Goal: Download file/media

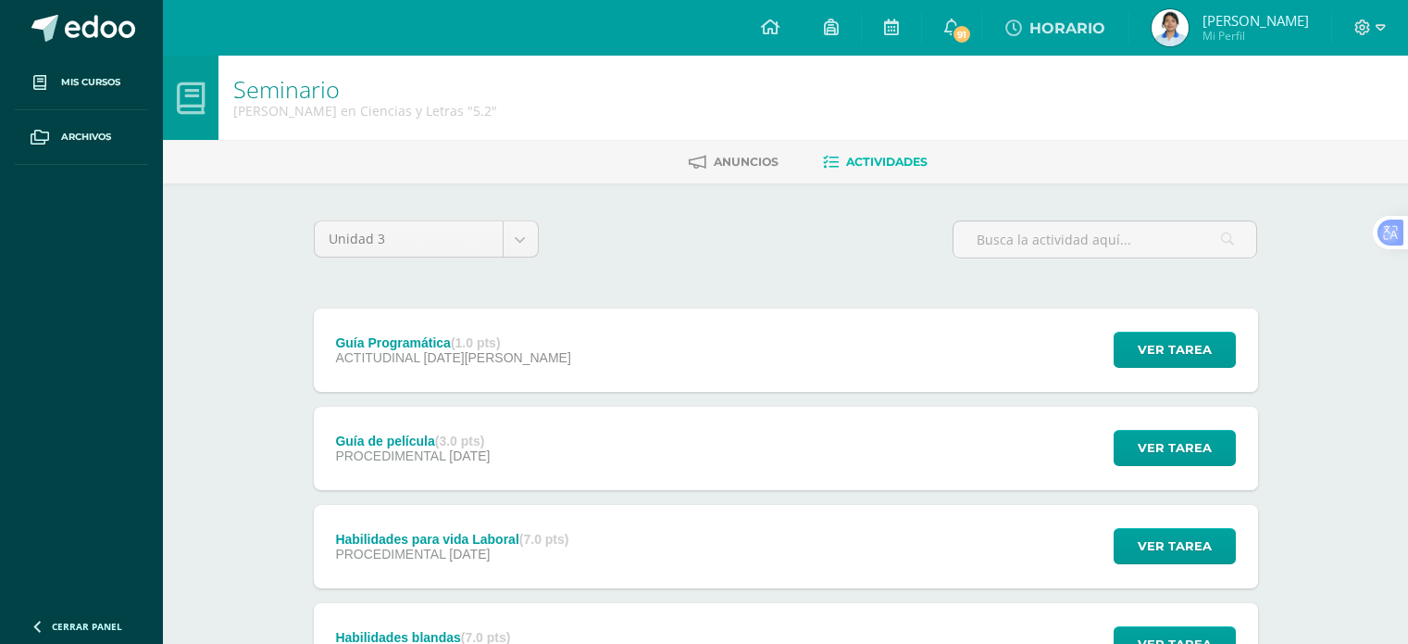
scroll to position [1043, 0]
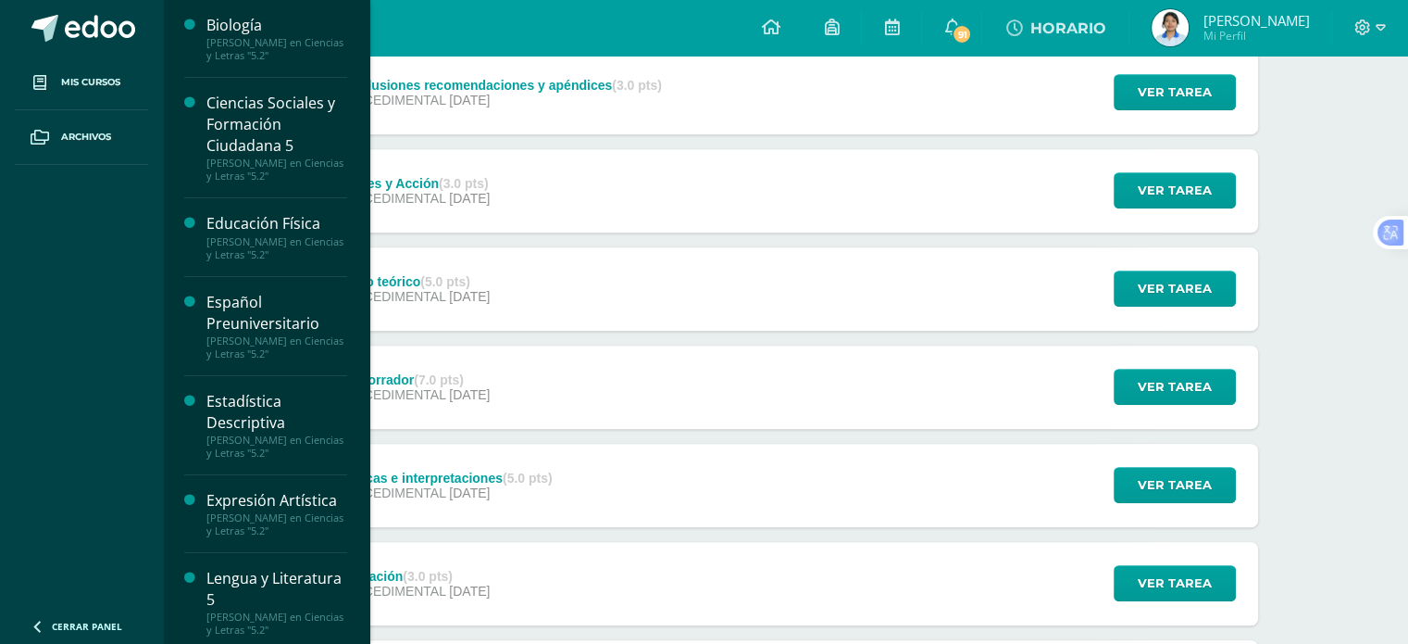
click at [313, 38] on div "[PERSON_NAME] en Ciencias y Letras "5.2"" at bounding box center [276, 49] width 141 height 26
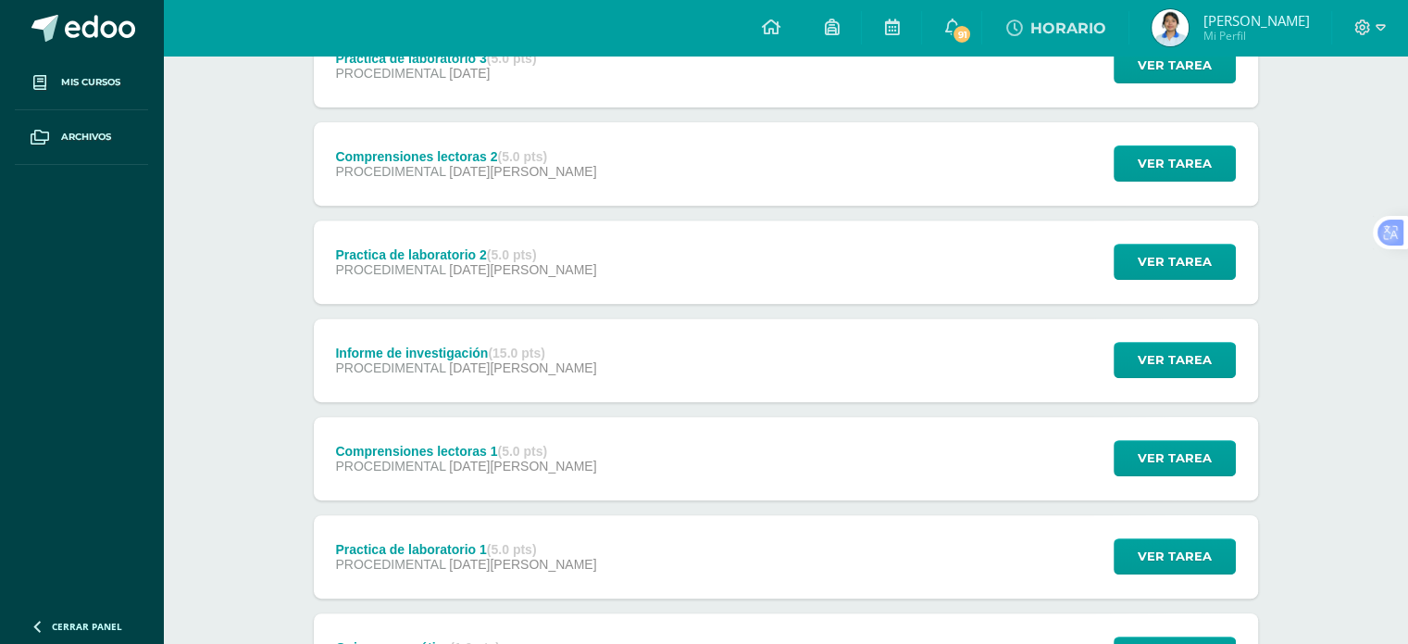
scroll to position [689, 0]
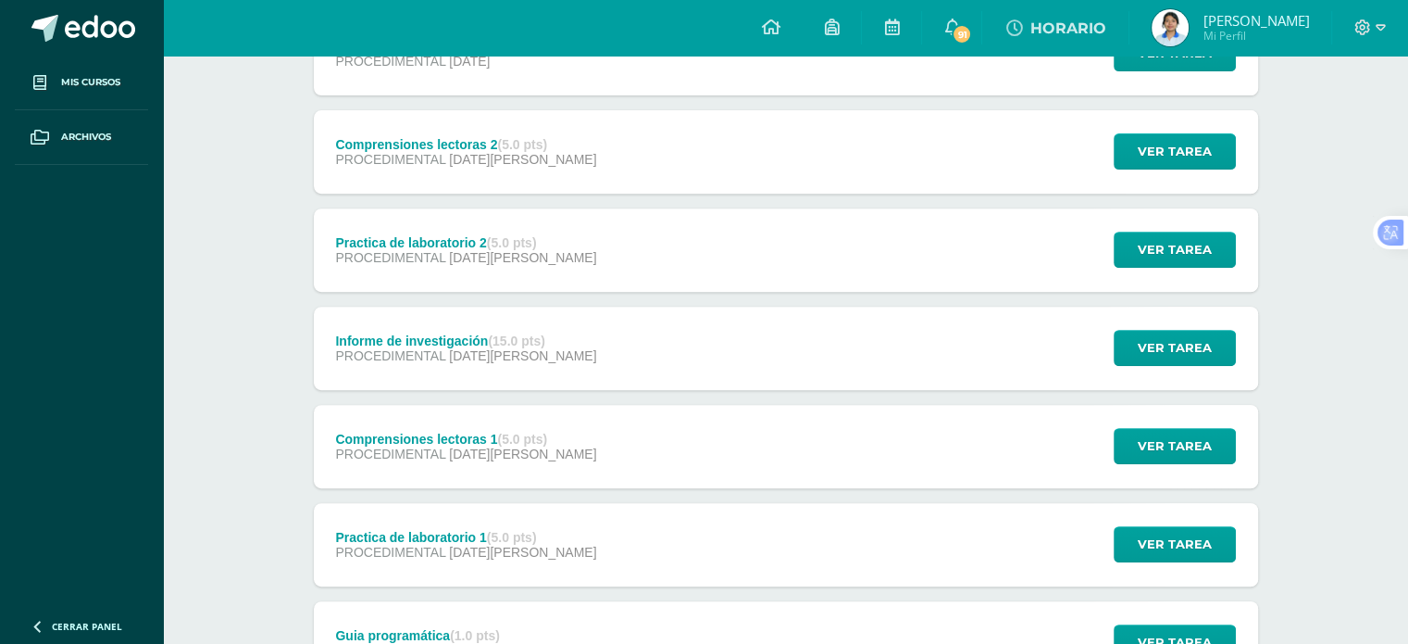
click at [504, 435] on strong "(5.0 pts)" at bounding box center [522, 439] width 50 height 15
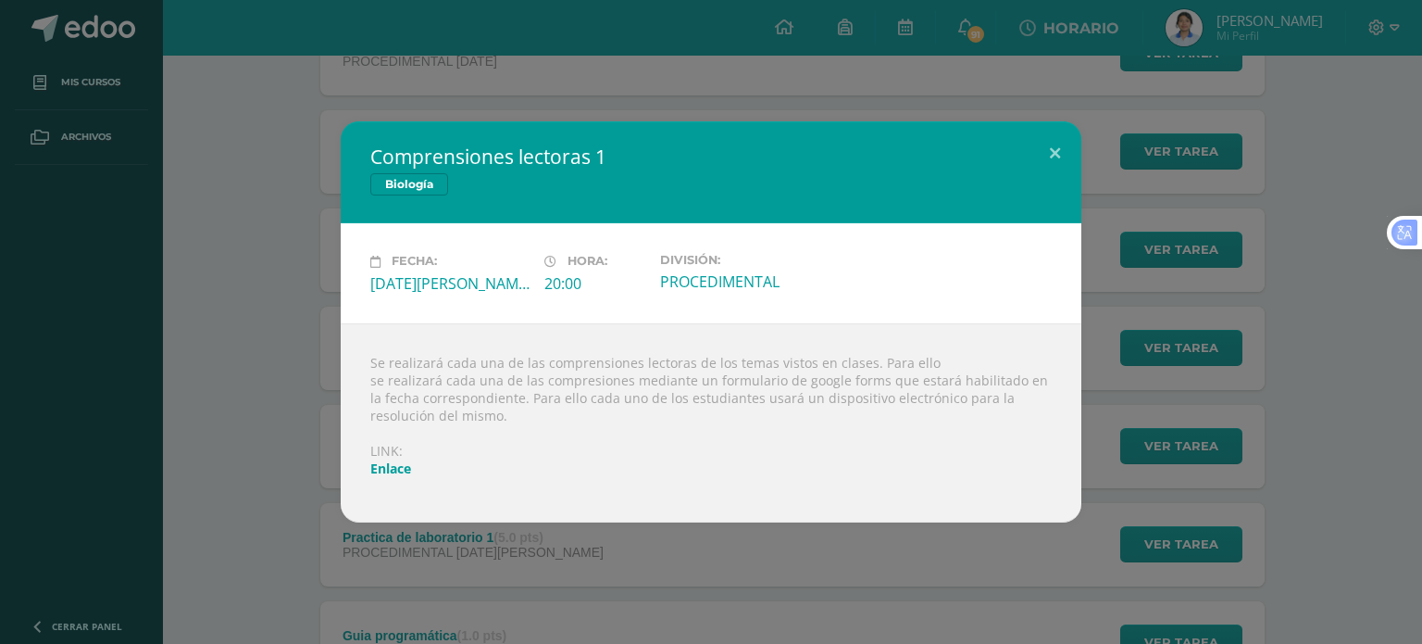
click at [644, 98] on div "Comprensiones lectoras 1 Biología Fecha: Viernes 08 de Agosto Hora: 20:00 Divis…" at bounding box center [711, 322] width 1422 height 644
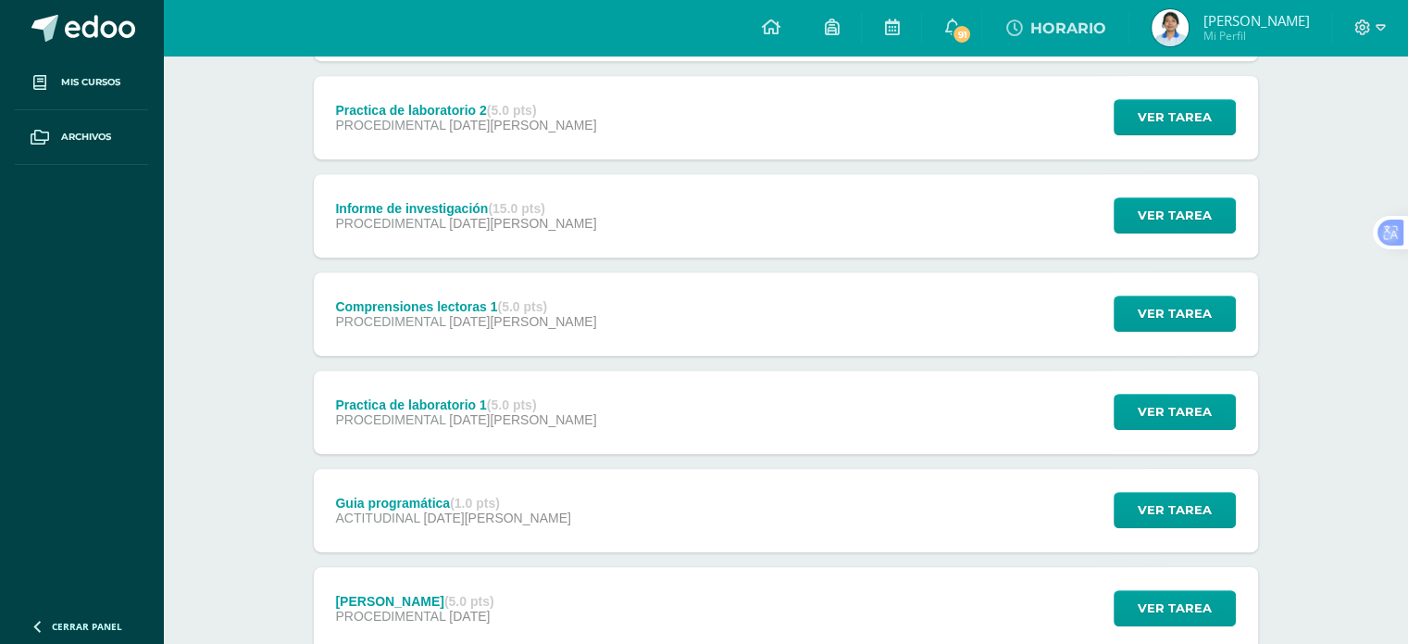
scroll to position [951, 0]
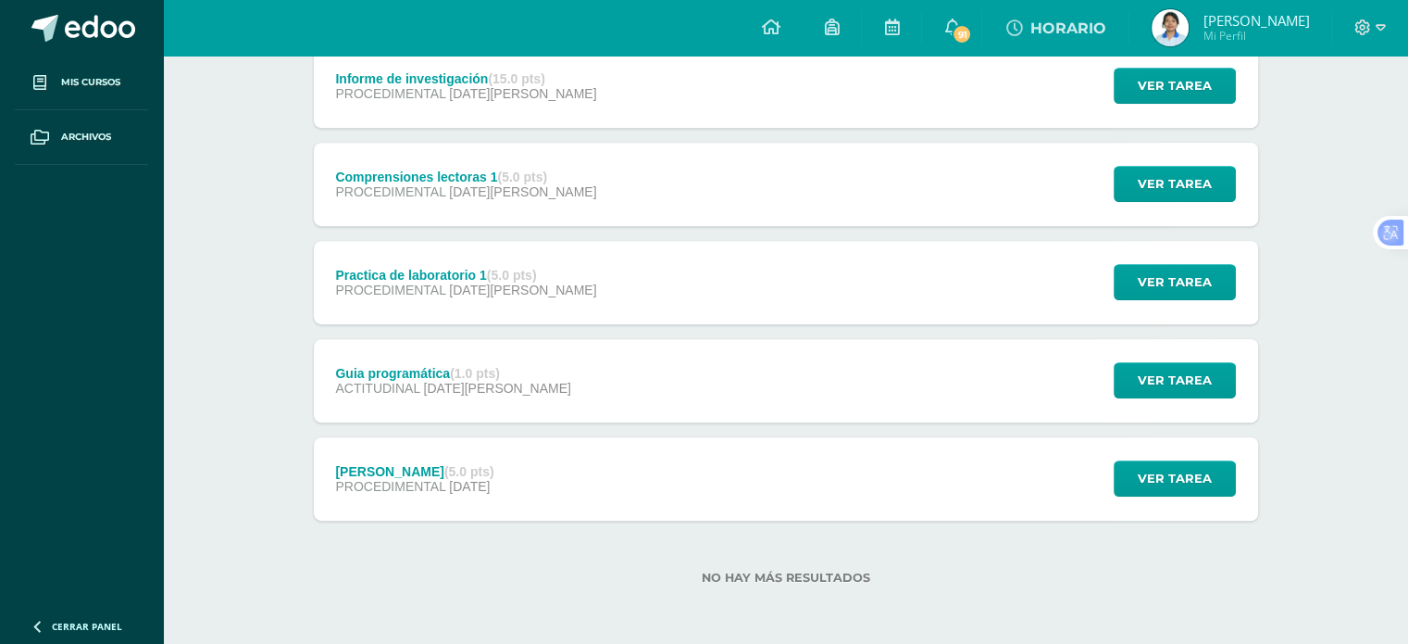
click at [455, 475] on strong "(5.0 pts)" at bounding box center [469, 471] width 50 height 15
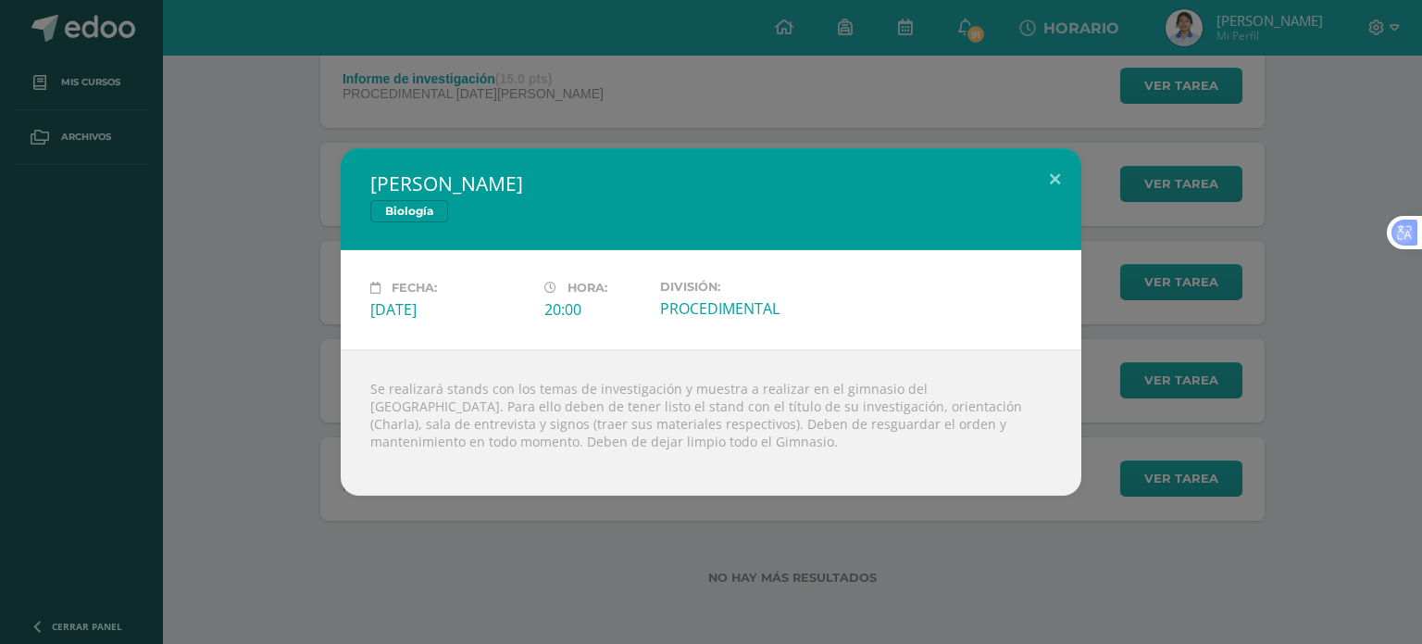
click at [569, 124] on div "Jornada Médica Biología Fecha: Miércoles 23 de Julio Hora: 20:00 División:" at bounding box center [711, 322] width 1422 height 644
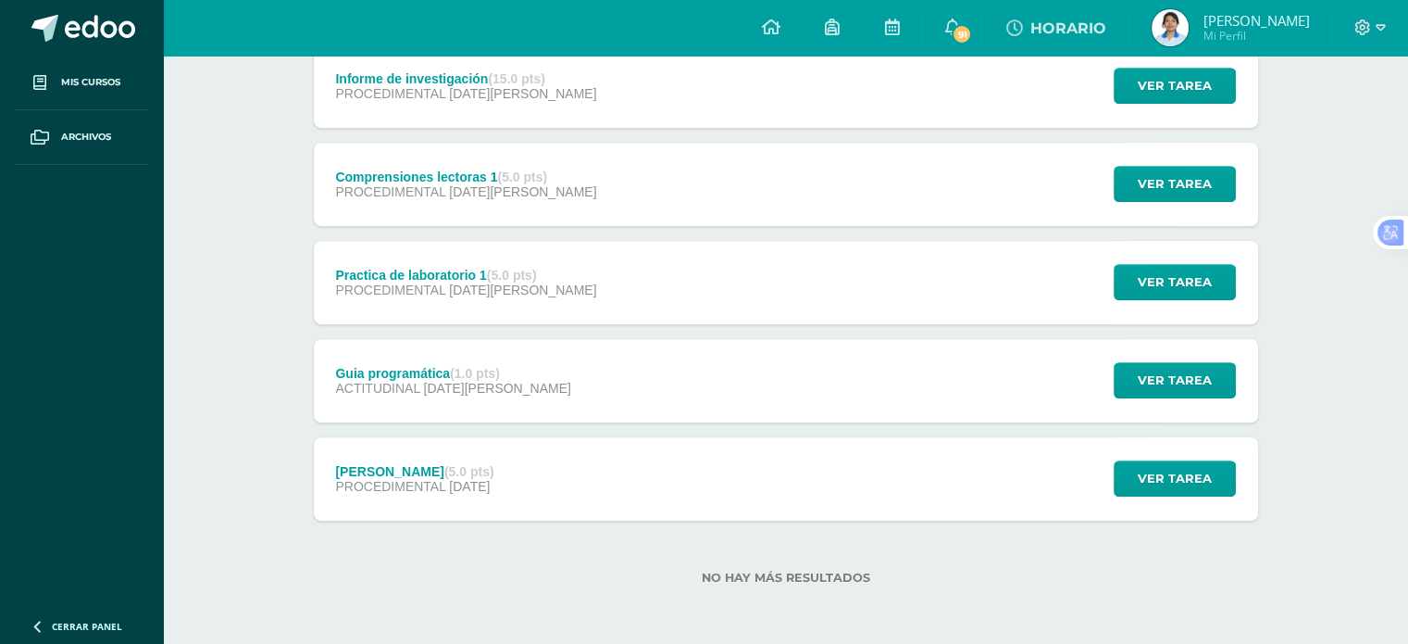
click at [537, 88] on div "PROCEDIMENTAL 13 de Agosto" at bounding box center [465, 93] width 261 height 15
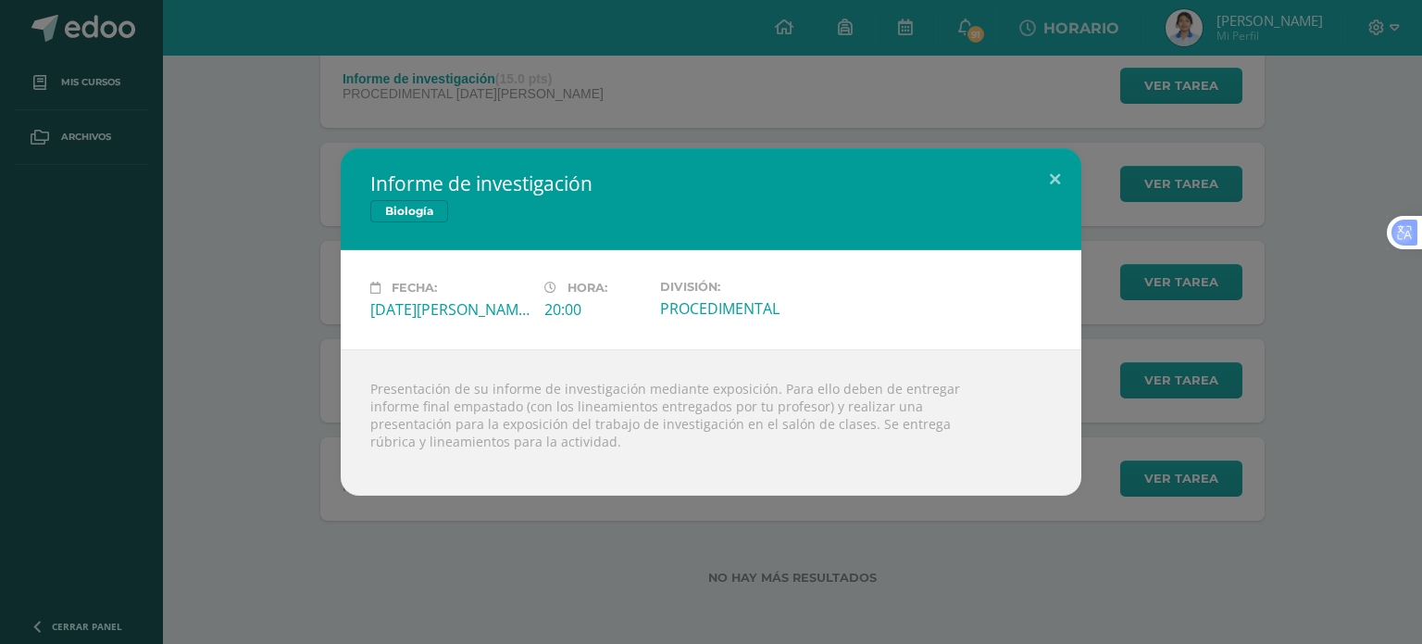
click at [640, 109] on div "Informe de investigación Biología Fecha: Miércoles 13 de Agosto Hora: 20:00 Div…" at bounding box center [711, 322] width 1422 height 644
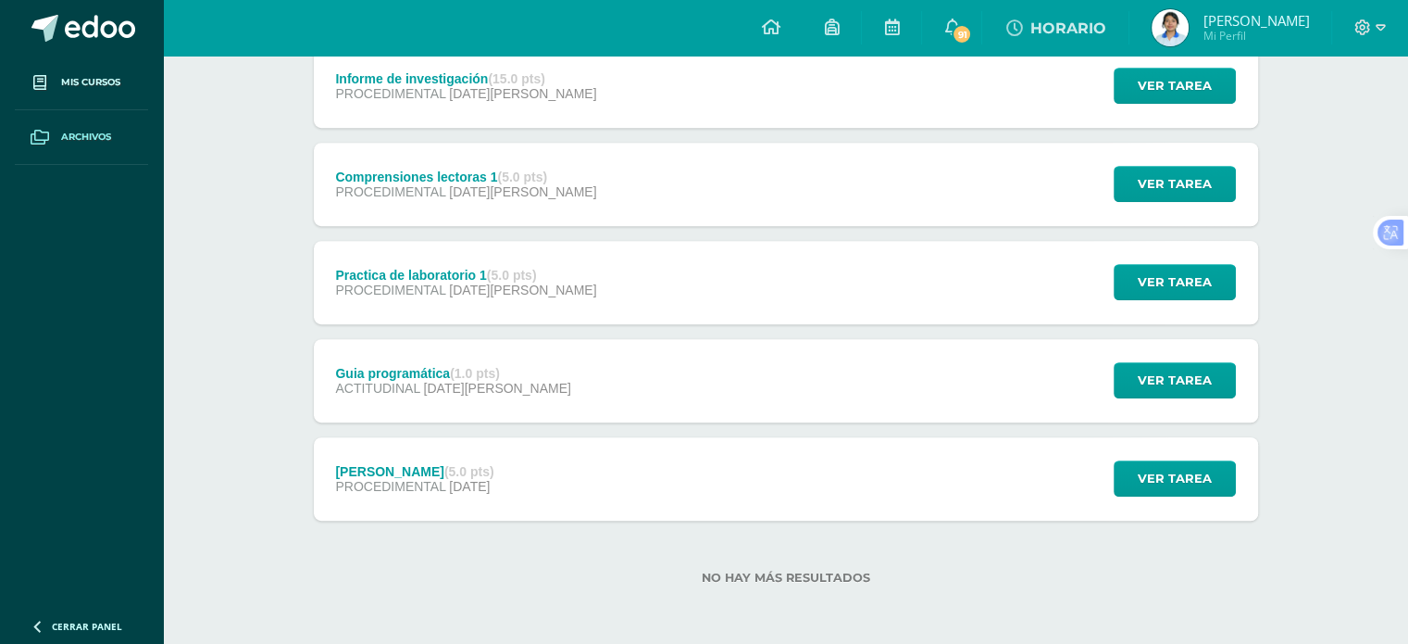
click at [98, 132] on span "Archivos" at bounding box center [86, 137] width 50 height 15
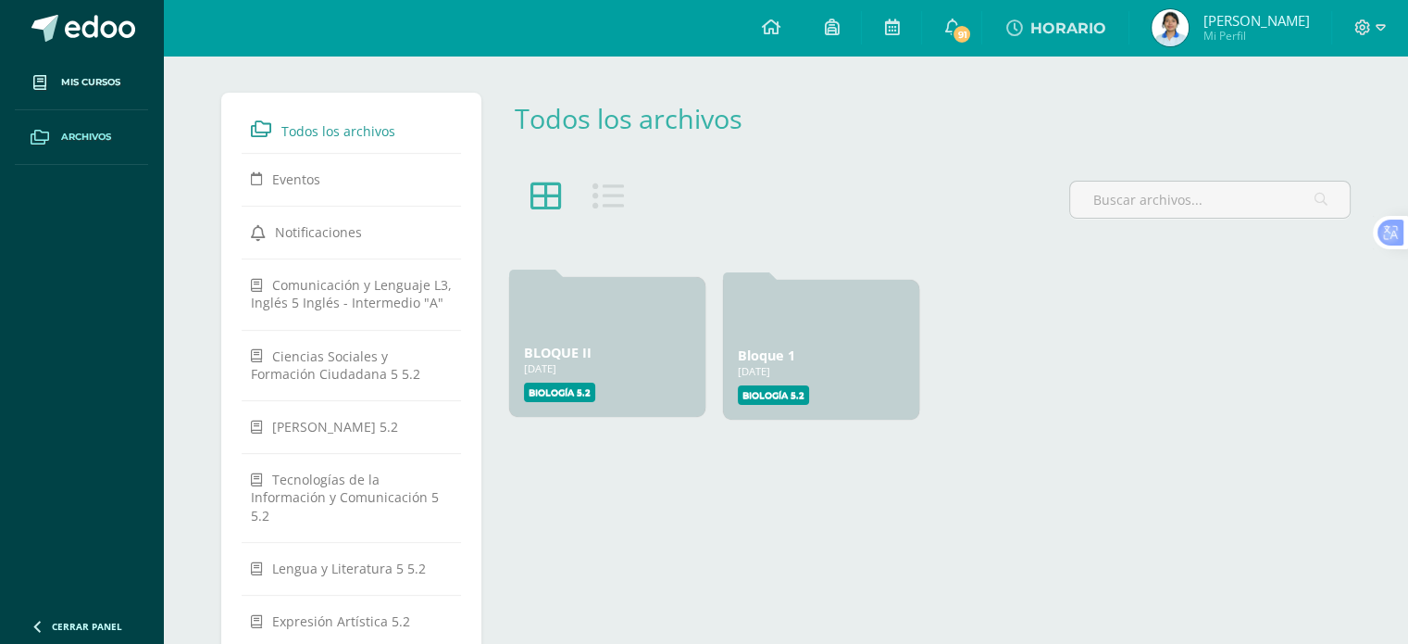
click at [596, 361] on div "[DATE]" at bounding box center [607, 368] width 167 height 14
click at [559, 354] on link "BLOQUE II" at bounding box center [558, 353] width 68 height 18
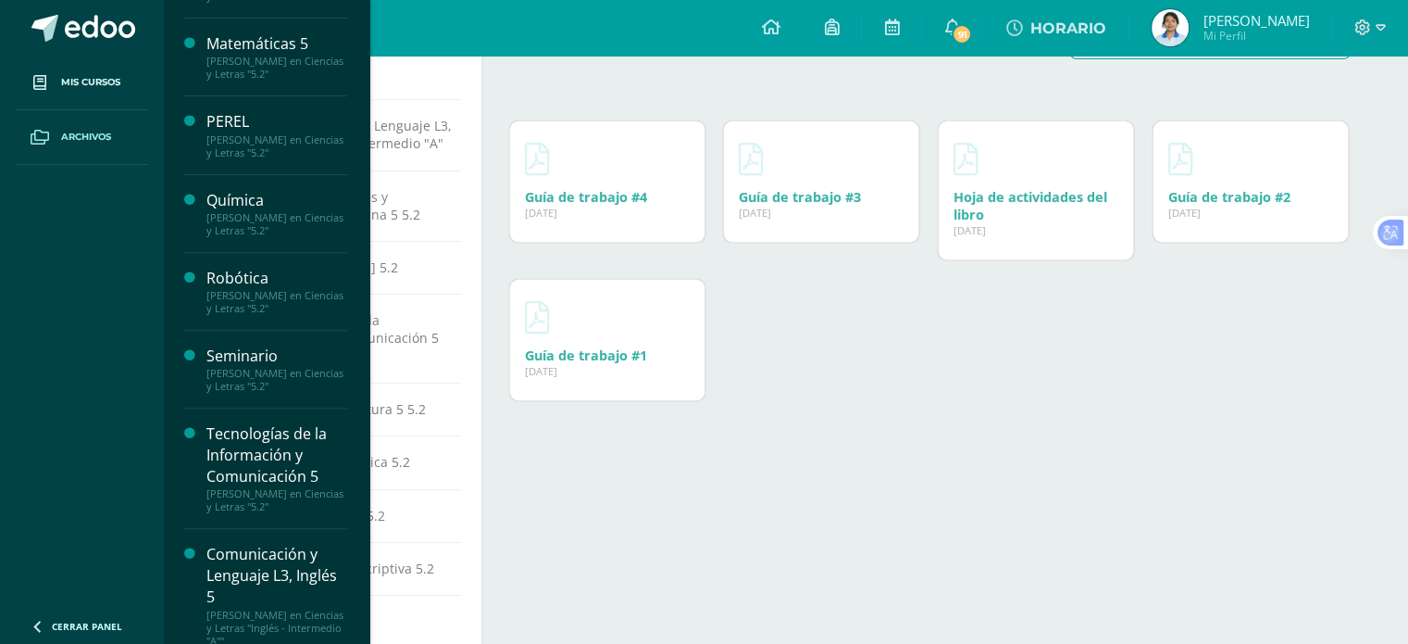
scroll to position [643, 0]
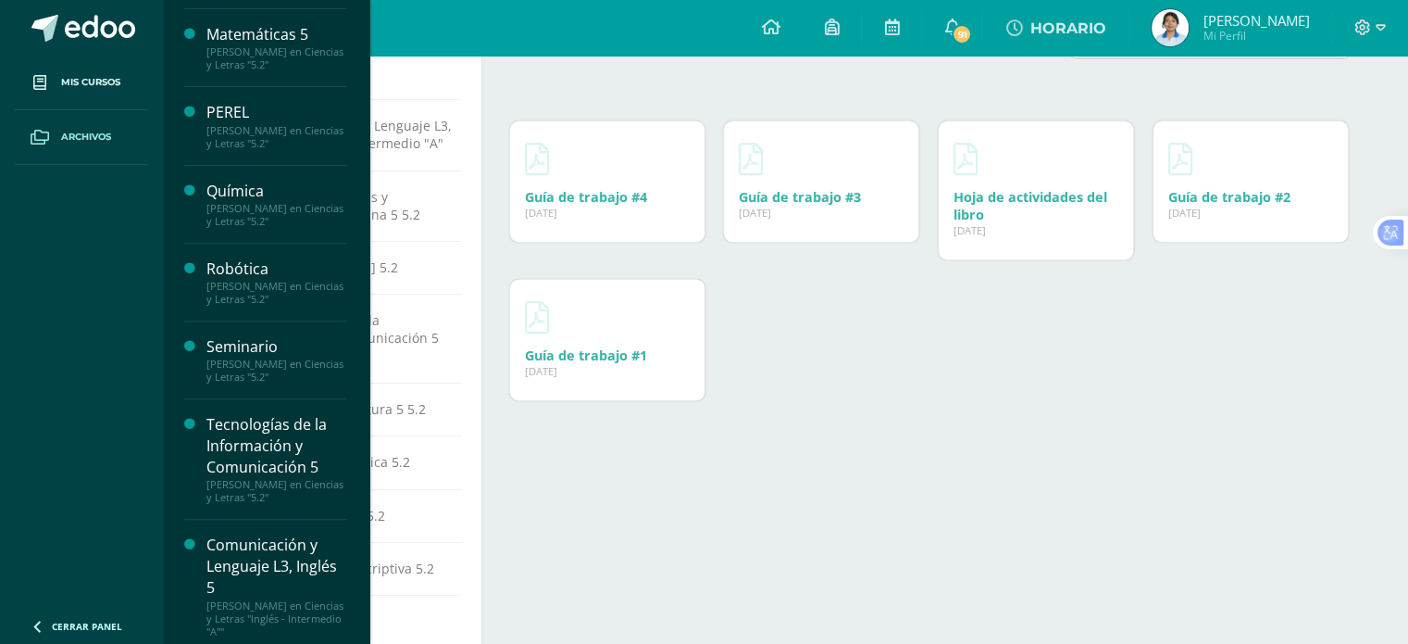
click at [252, 341] on div "Seminario" at bounding box center [276, 346] width 141 height 21
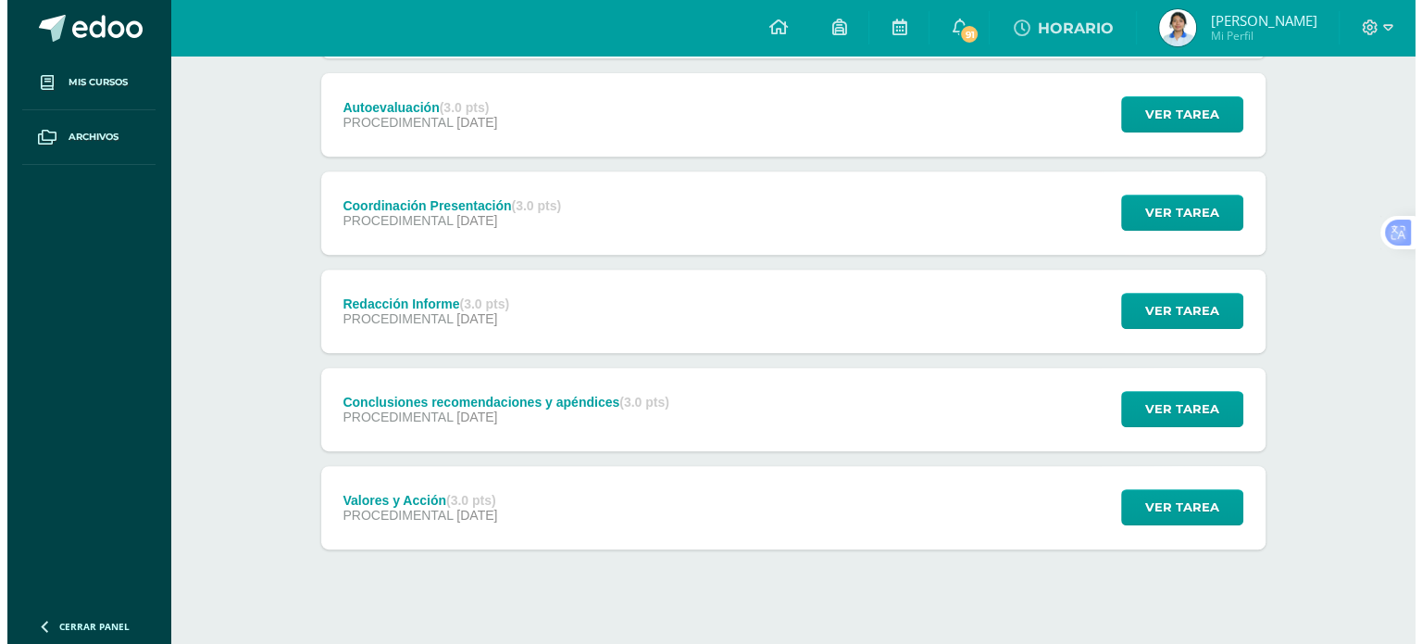
scroll to position [744, 0]
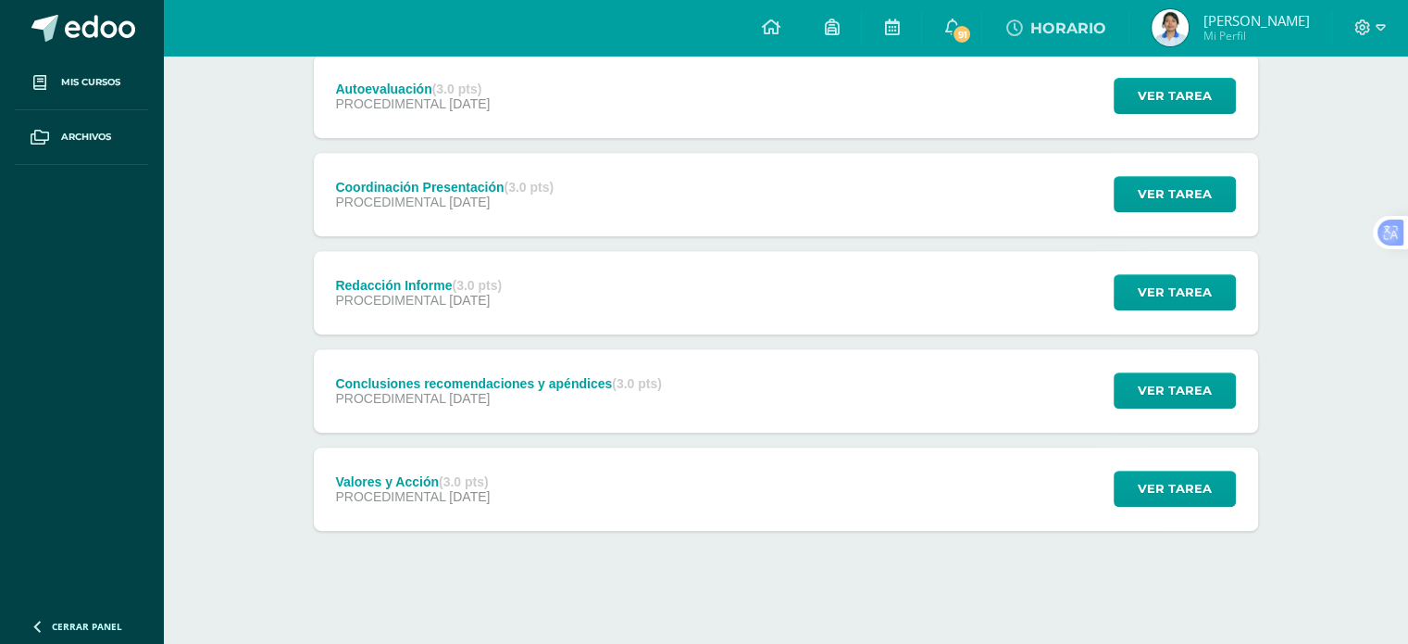
click at [567, 385] on div "Conclusiones recomendaciones y apéndices (3.0 pts)" at bounding box center [498, 383] width 326 height 15
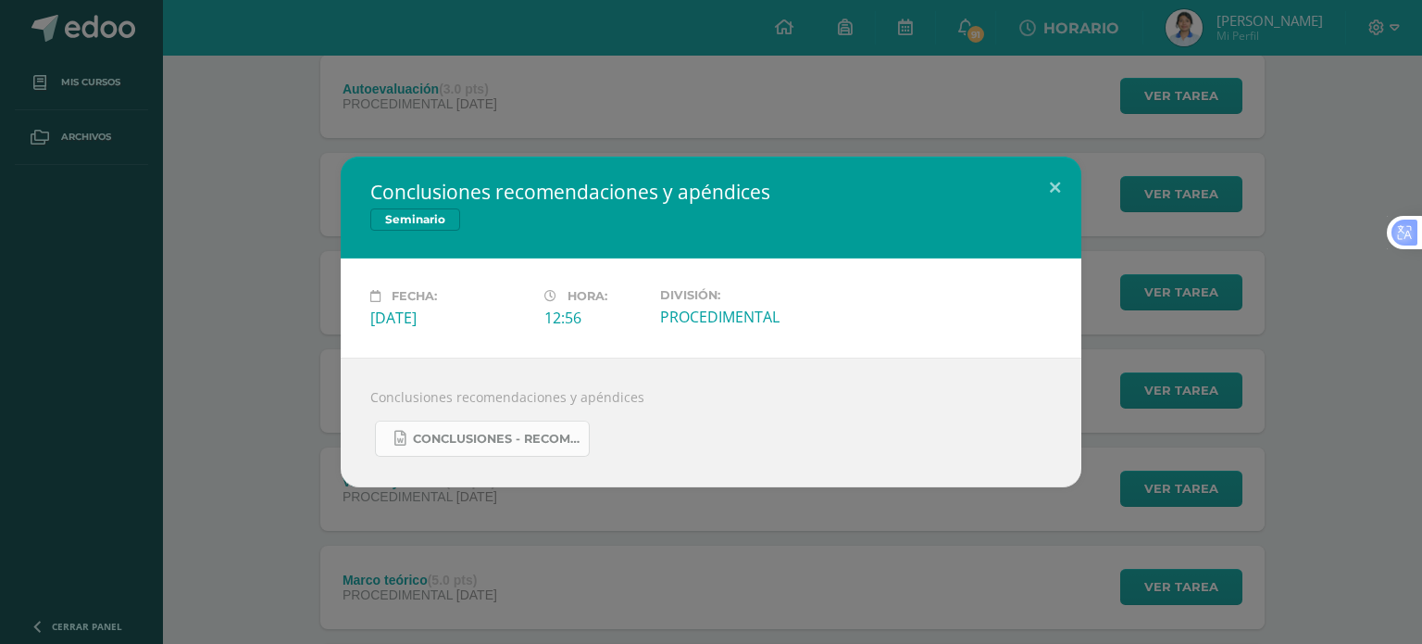
click at [550, 425] on link "Conclusiones - Recomendaciones y Apéndices.docx" at bounding box center [482, 438] width 215 height 36
